Goal: Transaction & Acquisition: Purchase product/service

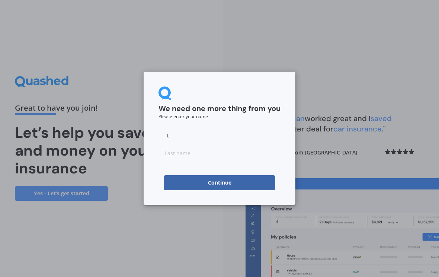
type input "-"
type input "[PERSON_NAME]"
type input "-"
type input "[PERSON_NAME]"
click at [244, 185] on button "Continue" at bounding box center [220, 182] width 112 height 15
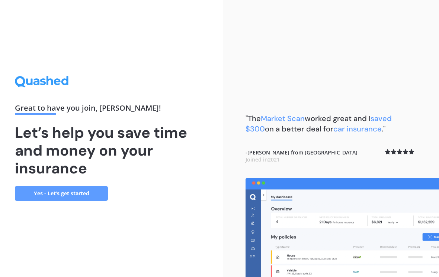
click at [92, 201] on link "Yes - Let’s get started" at bounding box center [61, 193] width 93 height 15
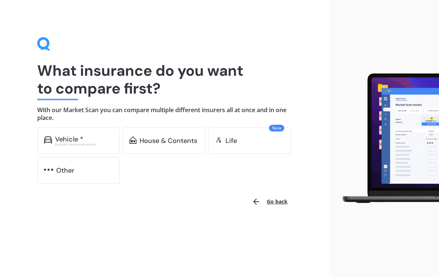
click at [91, 143] on div "Excludes commercial vehicles" at bounding box center [84, 144] width 58 height 3
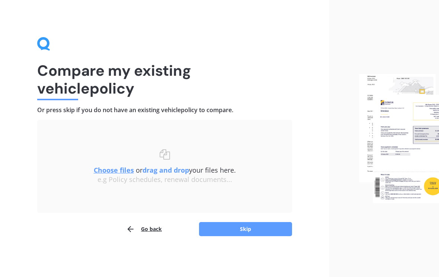
click at [248, 230] on button "Skip" at bounding box center [245, 229] width 93 height 14
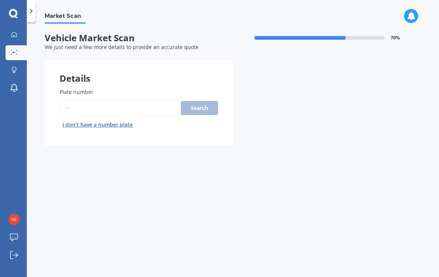
type input "-"
type input "Gwq506"
click at [202, 110] on button "Search" at bounding box center [199, 108] width 37 height 14
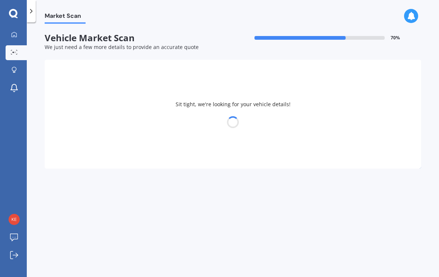
select select "KIA"
select select "PICANTO"
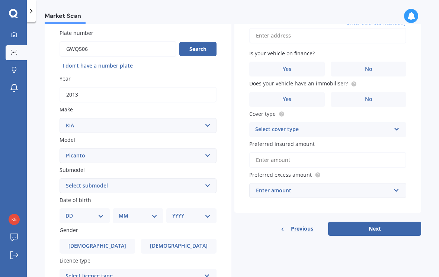
scroll to position [61, 0]
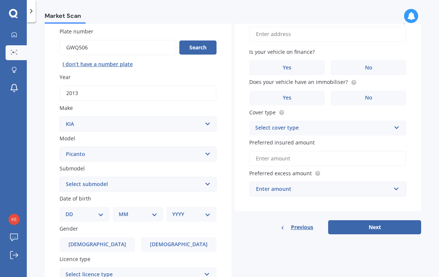
click at [97, 210] on select "DD 01 02 03 04 05 06 07 08 09 10 11 12 13 14 15 16 17 18 19 20 21 22 23 24 25 2…" at bounding box center [84, 214] width 38 height 8
select select "24"
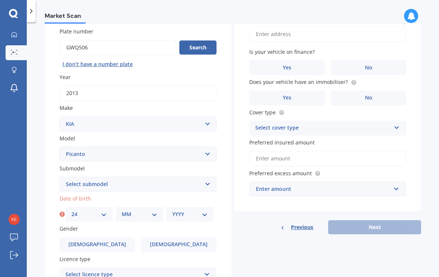
click at [154, 211] on select "MM 01 02 03 04 05 06 07 08 09 10 11 12" at bounding box center [139, 214] width 35 height 8
select select "05"
click at [201, 212] on select "YYYY 2025 2024 2023 2022 2021 2020 2019 2018 2017 2016 2015 2014 2013 2012 2011…" at bounding box center [189, 214] width 35 height 8
select select "1972"
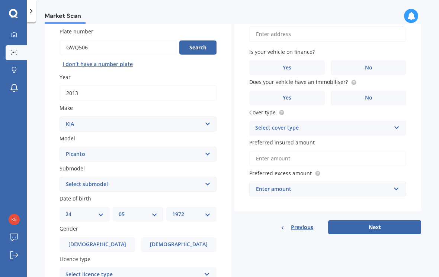
click at [121, 238] on label "[DEMOGRAPHIC_DATA]" at bounding box center [96, 245] width 75 height 15
click at [0, 0] on input "[DEMOGRAPHIC_DATA]" at bounding box center [0, 0] width 0 height 0
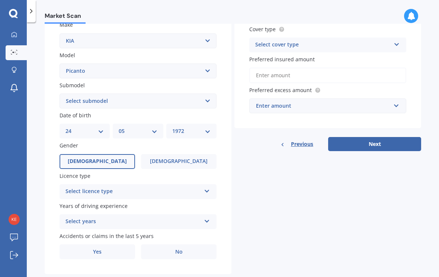
scroll to position [142, 0]
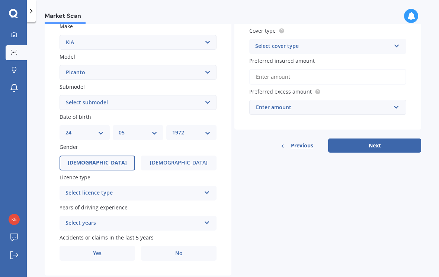
click at [205, 189] on icon at bounding box center [207, 191] width 6 height 5
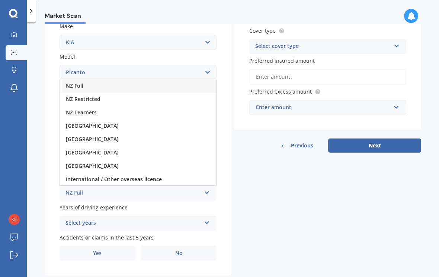
click at [97, 79] on div "NZ Full" at bounding box center [138, 85] width 156 height 13
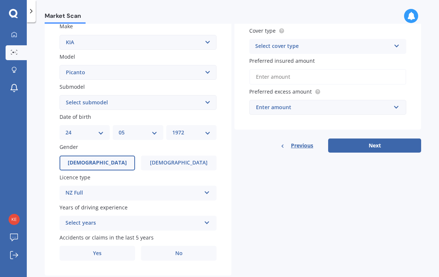
click at [136, 222] on div "Select years" at bounding box center [132, 223] width 135 height 9
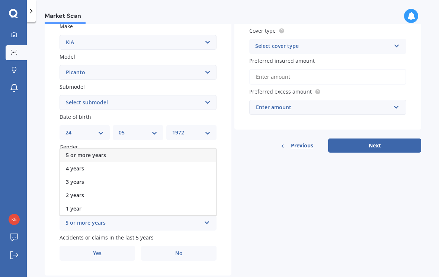
scroll to position [12, 0]
click at [133, 149] on div "5 or more years" at bounding box center [138, 155] width 156 height 13
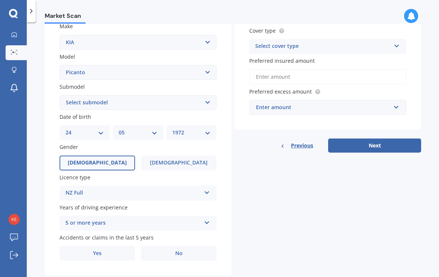
click at [174, 246] on label "No" at bounding box center [178, 253] width 75 height 15
click at [0, 0] on input "No" at bounding box center [0, 0] width 0 height 0
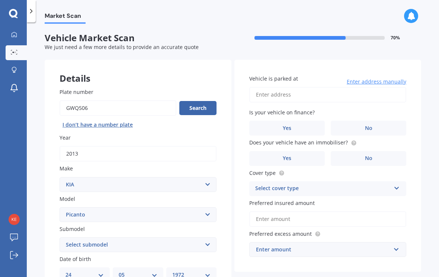
scroll to position [0, 0]
click at [318, 87] on input "Vehicle is parked at" at bounding box center [327, 95] width 157 height 16
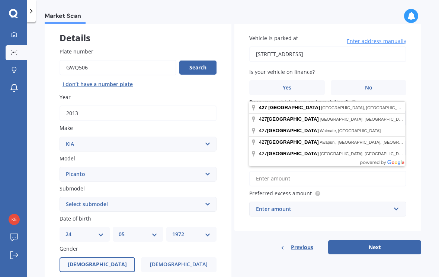
scroll to position [40, 0]
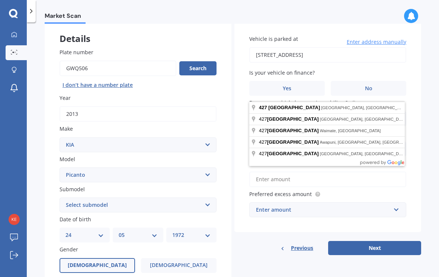
click at [413, 181] on div "Vehicle is parked at [STREET_ADDRESS] Enter address manually Is your vehicle on…" at bounding box center [327, 126] width 187 height 213
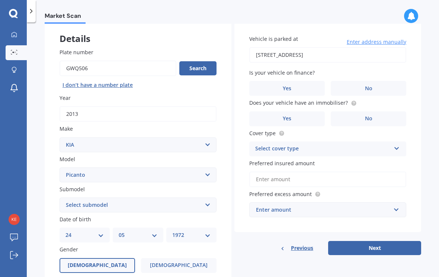
click at [320, 49] on input "[STREET_ADDRESS]" at bounding box center [327, 55] width 157 height 16
type input "[STREET_ADDRESS]"
click at [373, 81] on label "No" at bounding box center [368, 88] width 75 height 15
click at [0, 0] on input "No" at bounding box center [0, 0] width 0 height 0
click at [301, 112] on label "Yes" at bounding box center [286, 119] width 75 height 15
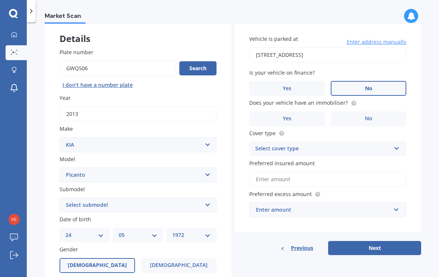
click at [0, 0] on input "Yes" at bounding box center [0, 0] width 0 height 0
click at [355, 145] on div "Select cover type" at bounding box center [322, 149] width 135 height 9
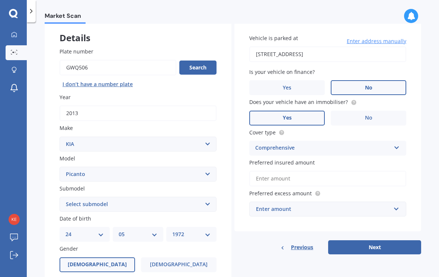
click at [417, 134] on div "Vehicle is parked at [STREET_ADDRESS] Enter address manually Is your vehicle on…" at bounding box center [327, 125] width 187 height 213
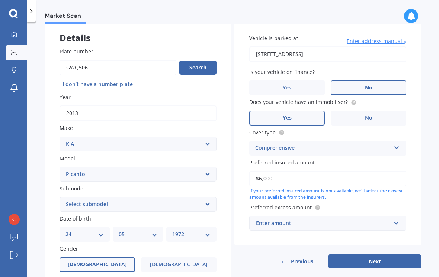
type input "$6,000"
type input "'"
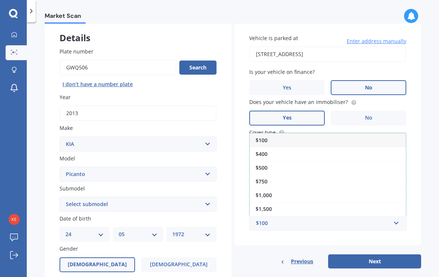
click at [268, 192] on span "$1,000" at bounding box center [263, 195] width 16 height 7
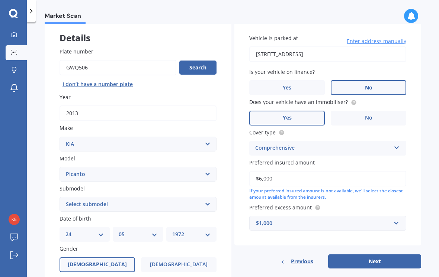
click at [387, 255] on button "Next" at bounding box center [374, 262] width 93 height 14
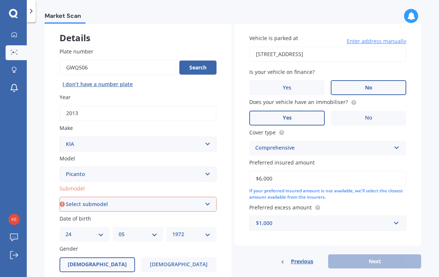
click at [199, 197] on select "Select submodel EX Auto GT Line LX Auto LX ISG LX manual X Line" at bounding box center [137, 204] width 157 height 15
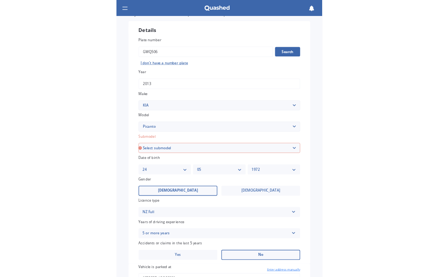
scroll to position [12, 0]
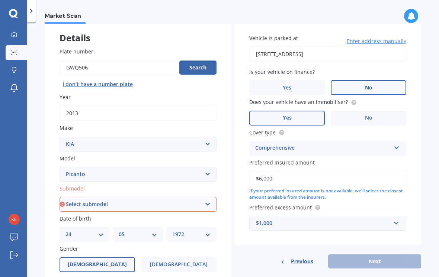
click at [183, 197] on select "Select submodel EX Auto GT Line LX Auto LX ISG LX manual X Line" at bounding box center [137, 204] width 157 height 15
select select "LX AUTO"
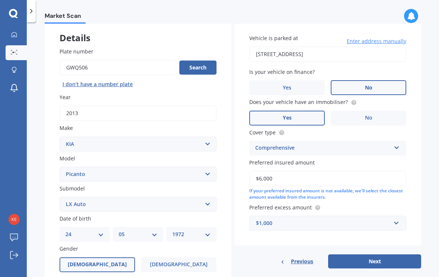
click at [394, 255] on button "Next" at bounding box center [374, 262] width 93 height 14
select select "24"
select select "05"
select select "1972"
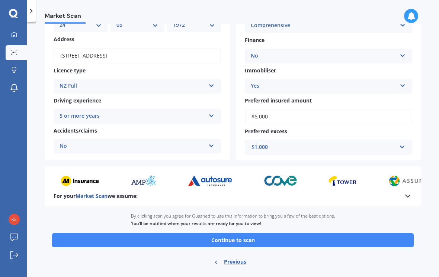
scroll to position [90, 0]
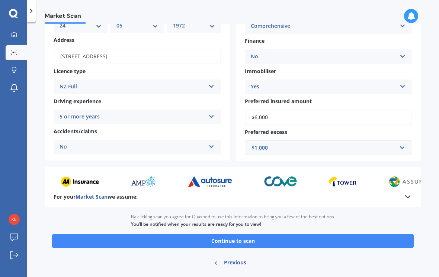
click at [351, 234] on button "Continue to scan" at bounding box center [232, 241] width 361 height 14
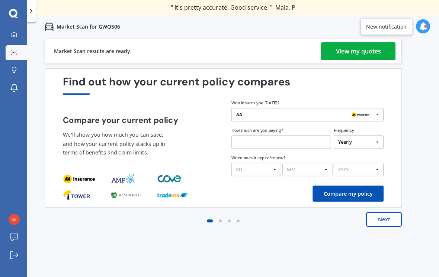
click at [350, 56] on div "View my quotes" at bounding box center [358, 51] width 45 height 18
